Goal: Information Seeking & Learning: Find specific fact

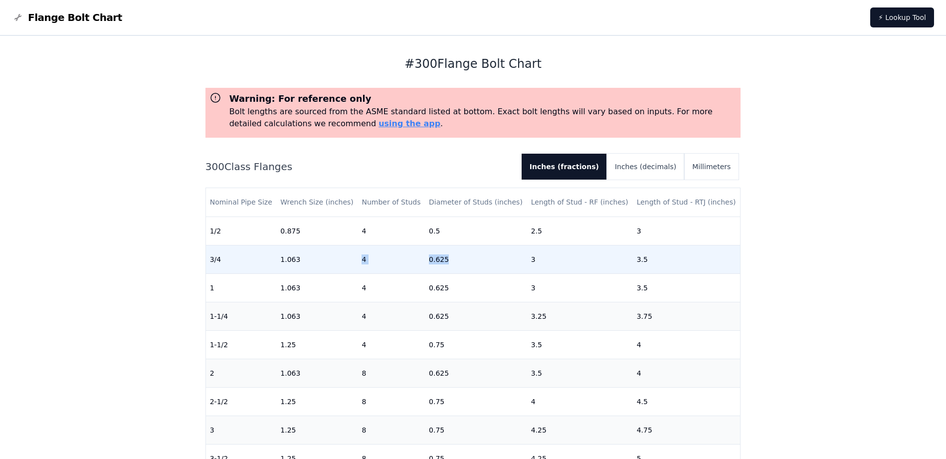
drag, startPoint x: 361, startPoint y: 259, endPoint x: 443, endPoint y: 259, distance: 81.8
click at [443, 259] on tr "3/4 1.063 4 0.625 3 3.5" at bounding box center [473, 259] width 535 height 28
drag, startPoint x: 443, startPoint y: 259, endPoint x: 464, endPoint y: 261, distance: 21.0
click at [464, 261] on td "0.625" at bounding box center [476, 259] width 102 height 28
click at [554, 261] on td "3" at bounding box center [580, 259] width 106 height 28
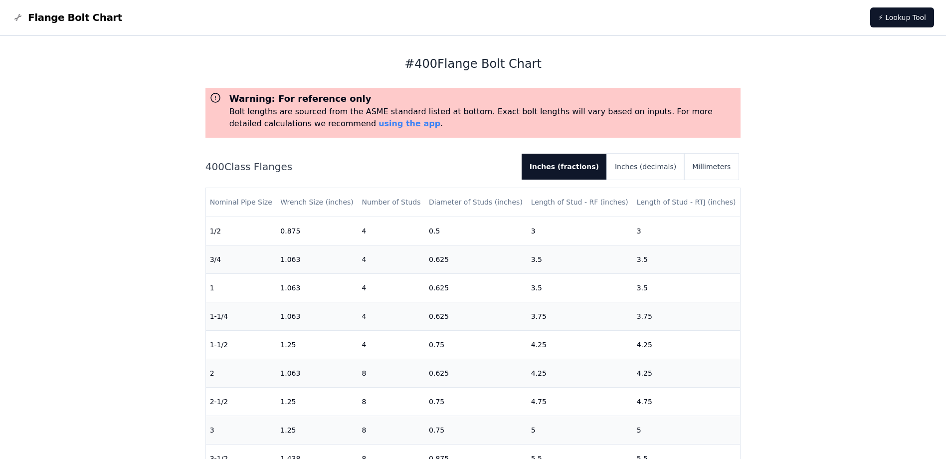
click at [93, 197] on div "# 400 Flange Bolt Chart Warning: For reference only Bolt lengths are sourced fr…" at bounding box center [473, 401] width 946 height 731
